Goal: Task Accomplishment & Management: Use online tool/utility

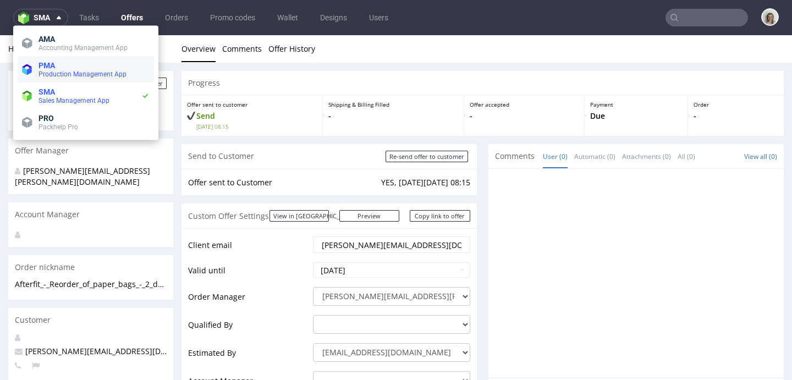
scroll to position [3, 0]
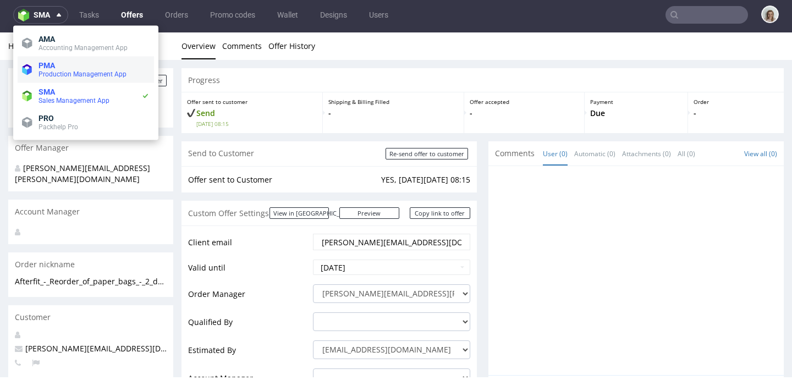
click at [39, 79] on li "PMA Production Management App" at bounding box center [86, 70] width 136 height 26
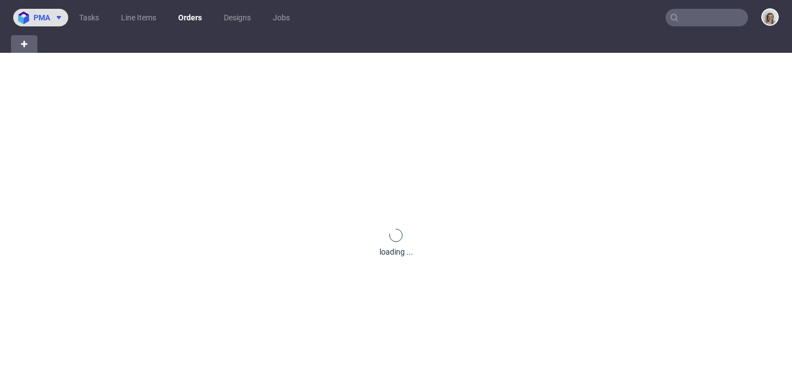
click at [43, 16] on span "pma" at bounding box center [42, 18] width 17 height 8
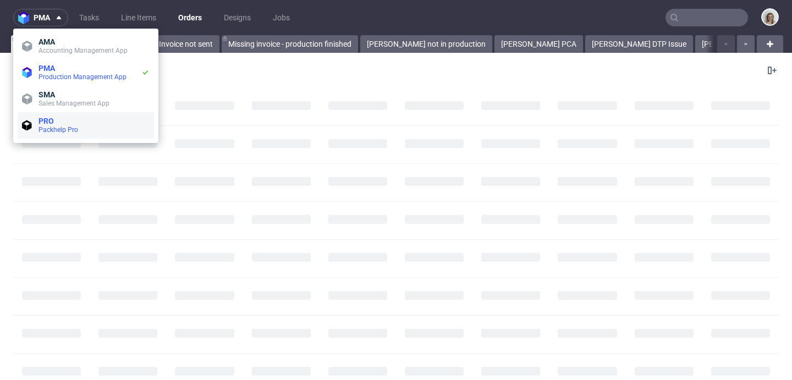
click at [43, 113] on li "PRO Packhelp Pro" at bounding box center [86, 125] width 136 height 26
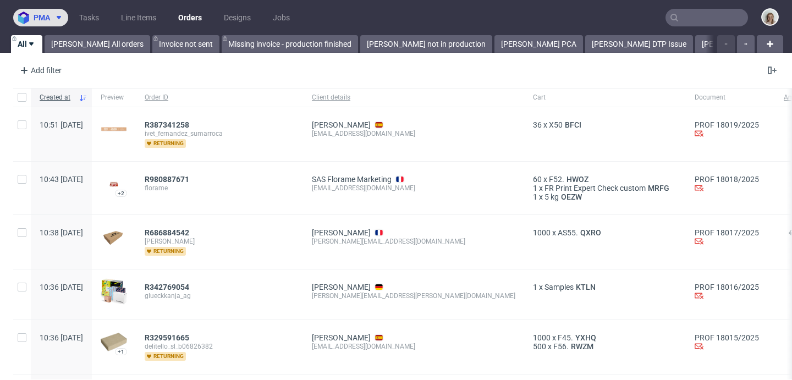
click at [36, 21] on span "pma" at bounding box center [42, 18] width 17 height 8
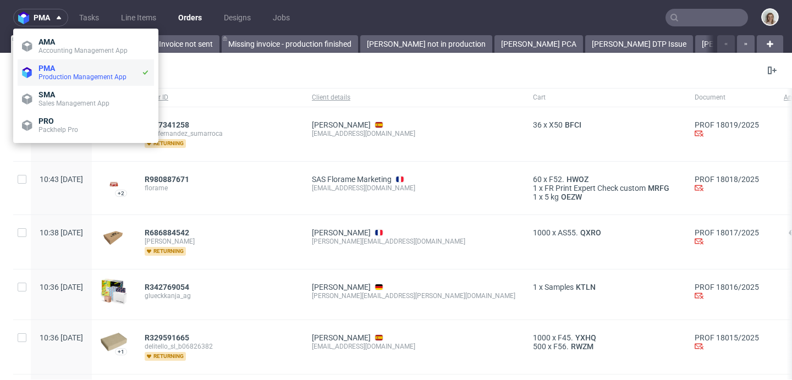
click at [38, 83] on li "PMA Production Management App" at bounding box center [86, 72] width 136 height 26
click at [41, 111] on li "SMA Sales Management App" at bounding box center [86, 99] width 136 height 26
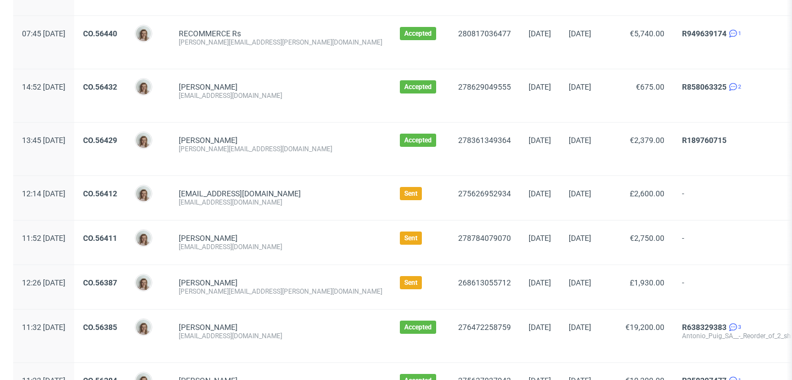
scroll to position [748, 0]
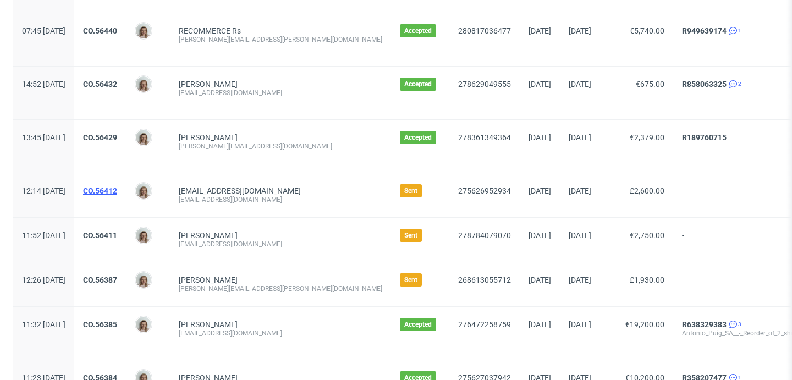
click at [117, 191] on link "CO.56412" at bounding box center [100, 191] width 34 height 9
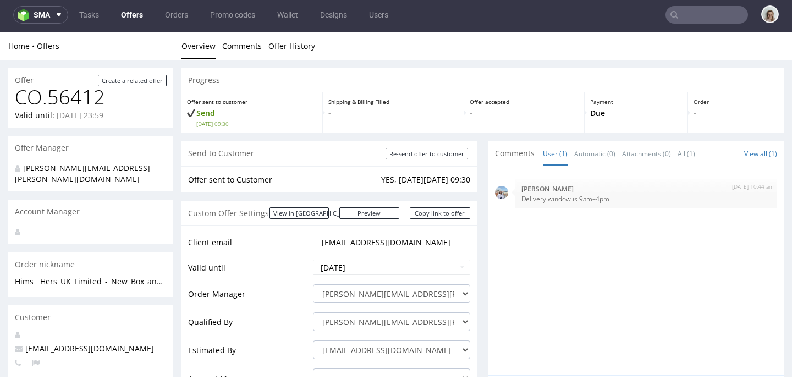
drag, startPoint x: 396, startPoint y: 245, endPoint x: 307, endPoint y: 242, distance: 89.8
click at [310, 242] on td "[EMAIL_ADDRESS][DOMAIN_NAME]" at bounding box center [390, 246] width 160 height 26
paste input "[DOMAIN_NAME]"
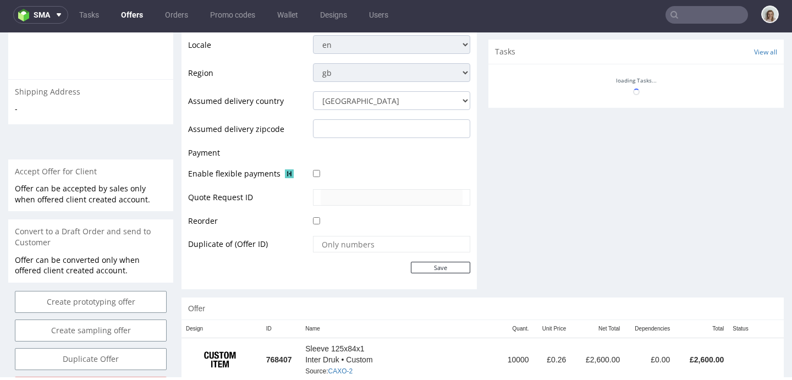
scroll to position [491, 0]
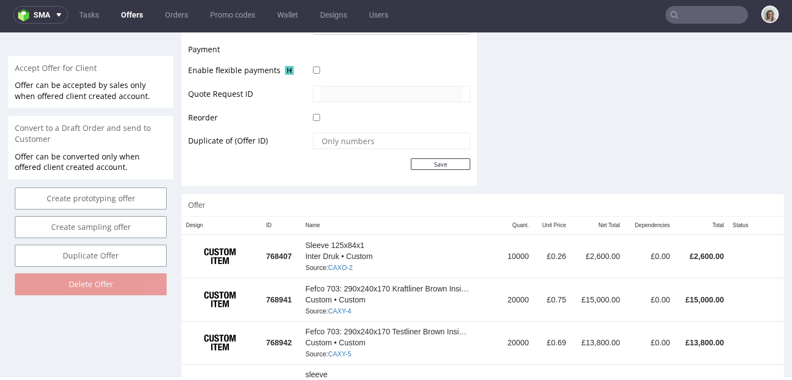
type input "[PERSON_NAME][EMAIL_ADDRESS][DOMAIN_NAME]"
click at [428, 158] on td "Save" at bounding box center [390, 164] width 160 height 14
click at [428, 161] on input "Save" at bounding box center [440, 164] width 59 height 12
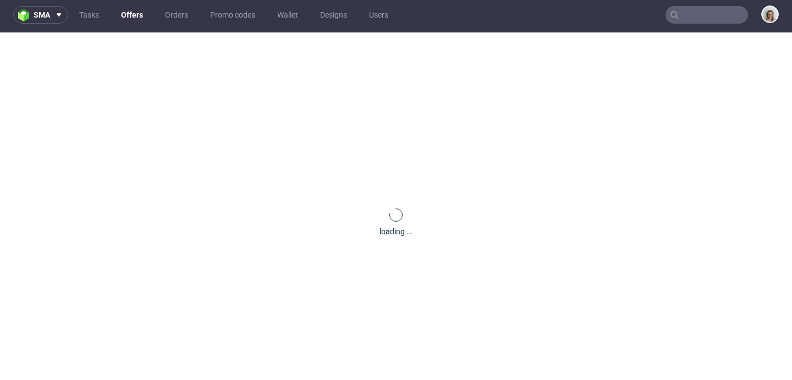
scroll to position [0, 0]
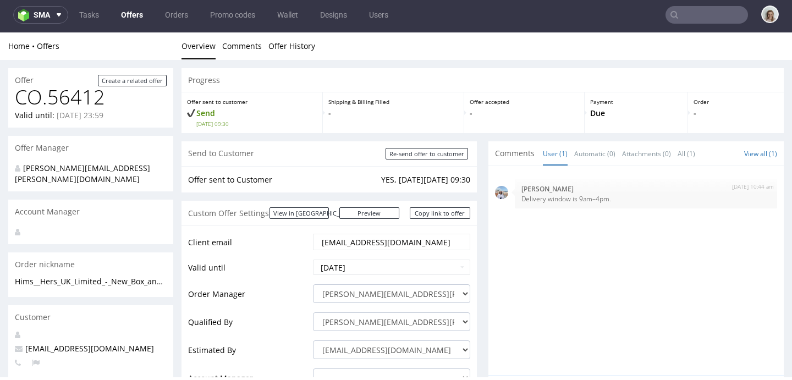
click at [428, 167] on div "Offer sent to Customer YES, [DATE][DATE] 09:30" at bounding box center [330, 179] width 296 height 27
click at [393, 155] on input "Re-send offer to customer" at bounding box center [427, 154] width 83 height 12
